Goal: Entertainment & Leisure: Consume media (video, audio)

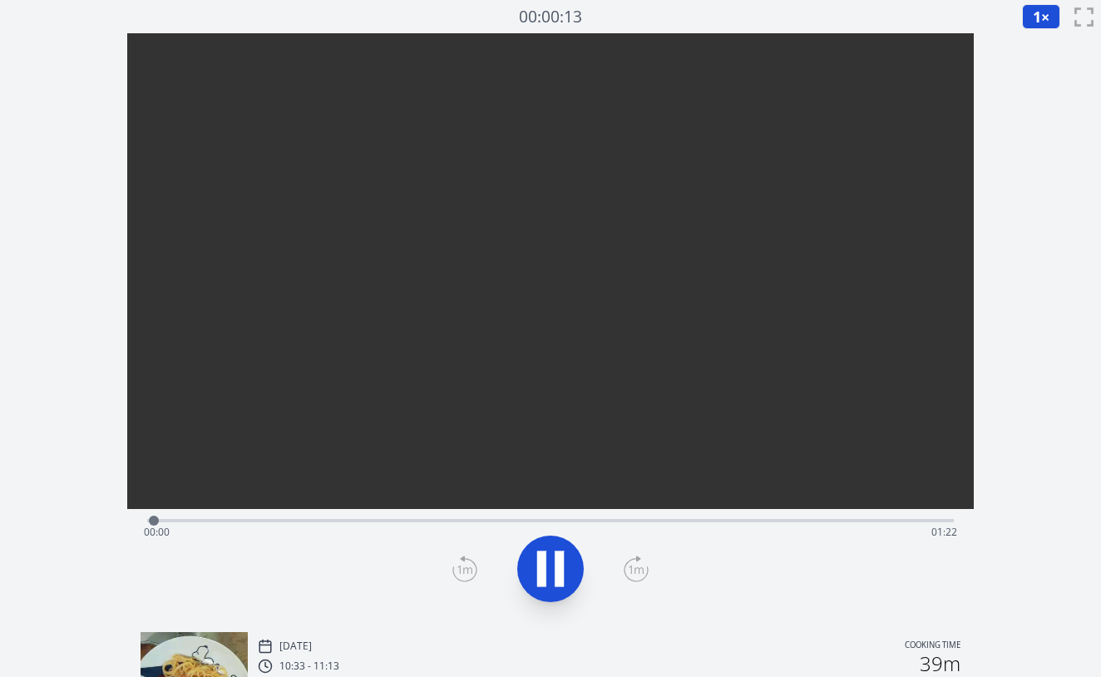
click at [316, 523] on div "Time elapsed: 00:00 Time remaining: 01:22" at bounding box center [550, 532] width 813 height 27
click at [403, 516] on div "Time elapsed: 00:17 Time remaining: 01:05" at bounding box center [550, 519] width 807 height 20
click at [518, 518] on div "Time elapsed: 00:26 Time remaining: 00:56" at bounding box center [550, 519] width 807 height 20
click at [601, 519] on div "Time elapsed: 00:38 Time remaining: 00:44" at bounding box center [550, 532] width 813 height 27
click at [668, 517] on div "Time elapsed: 00:46 Time remaining: 00:36" at bounding box center [550, 519] width 807 height 20
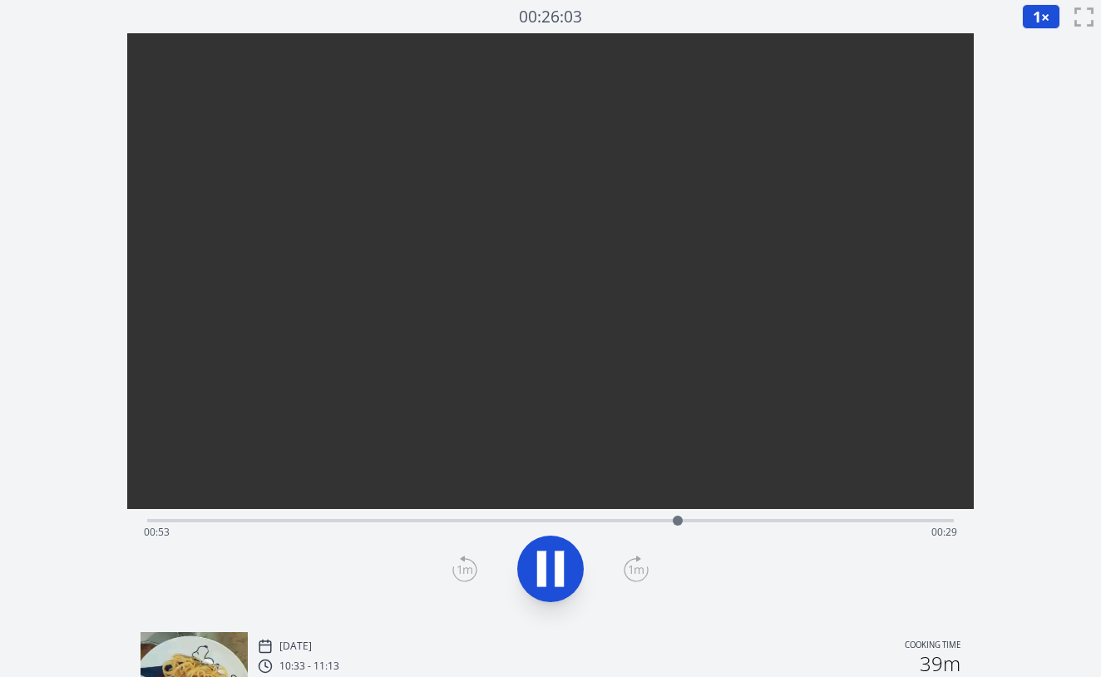
click at [772, 522] on div "Time elapsed: 00:53 Time remaining: 00:29" at bounding box center [550, 532] width 813 height 27
click at [753, 521] on div "Time elapsed: 01:07 Time remaining: 00:15" at bounding box center [550, 532] width 813 height 27
click at [841, 520] on div "Time elapsed: 01:04 Time remaining: 00:18" at bounding box center [550, 532] width 813 height 27
click at [915, 529] on div "Time elapsed: 01:11 Time remaining: 00:11" at bounding box center [550, 532] width 813 height 27
click at [885, 521] on div "Time elapsed: 01:19 Time remaining: 00:03" at bounding box center [550, 532] width 813 height 27
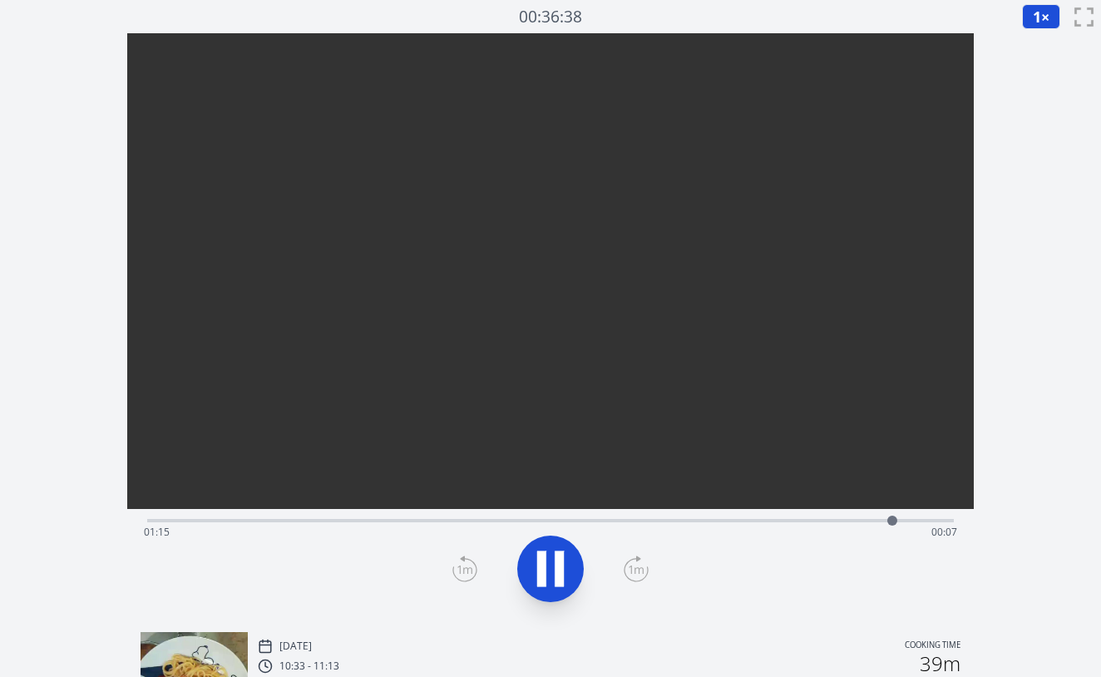
click at [536, 566] on icon at bounding box center [550, 568] width 47 height 47
click at [871, 517] on div "Time elapsed: 01:15 Time remaining: 00:07" at bounding box center [550, 519] width 807 height 20
click at [881, 520] on div at bounding box center [871, 520] width 25 height 25
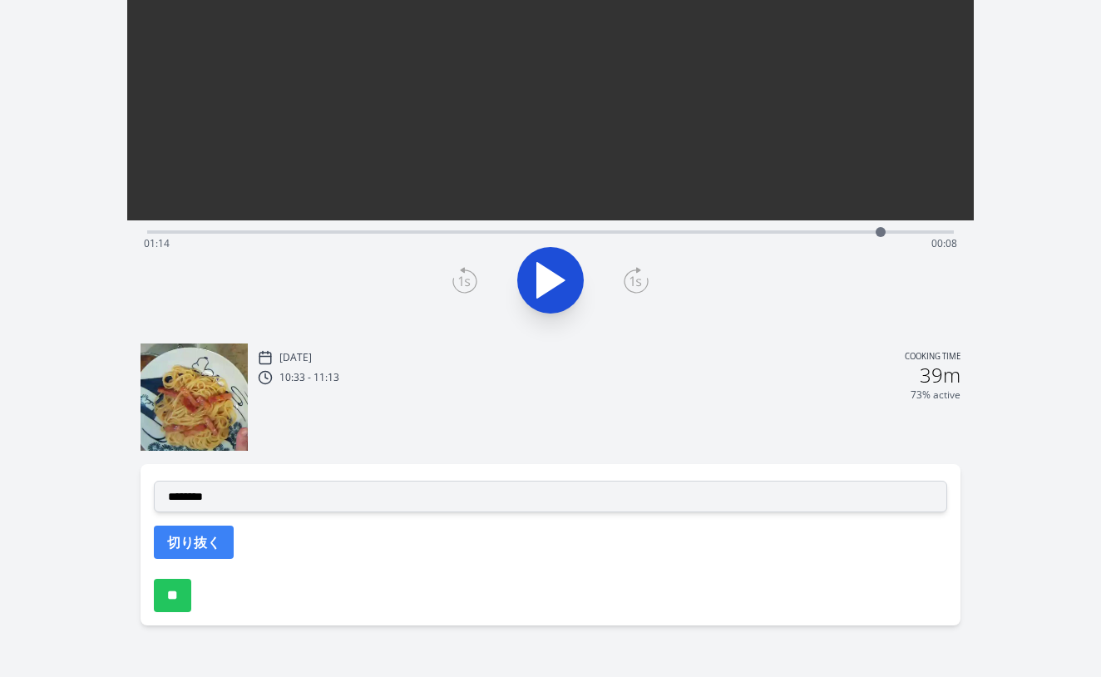
scroll to position [289, 0]
